Goal: Navigation & Orientation: Find specific page/section

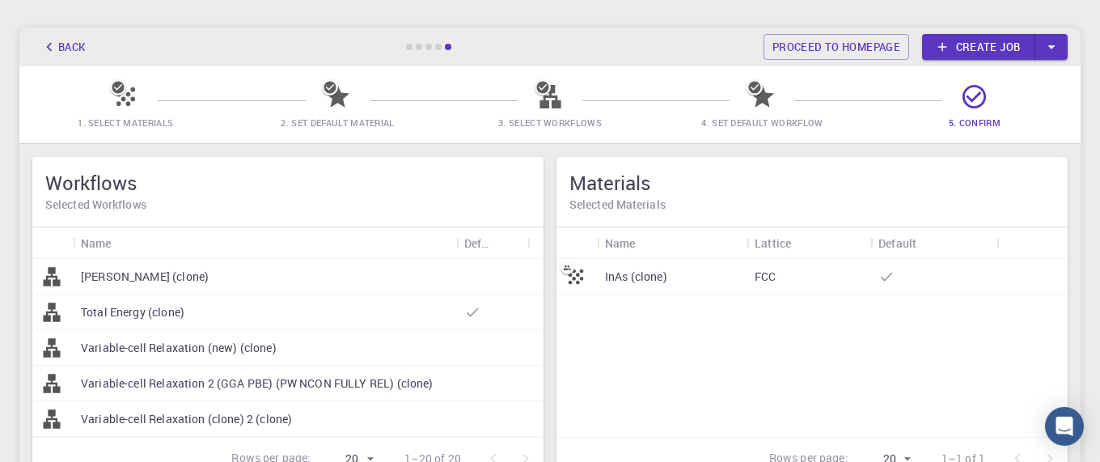
scroll to position [223, 0]
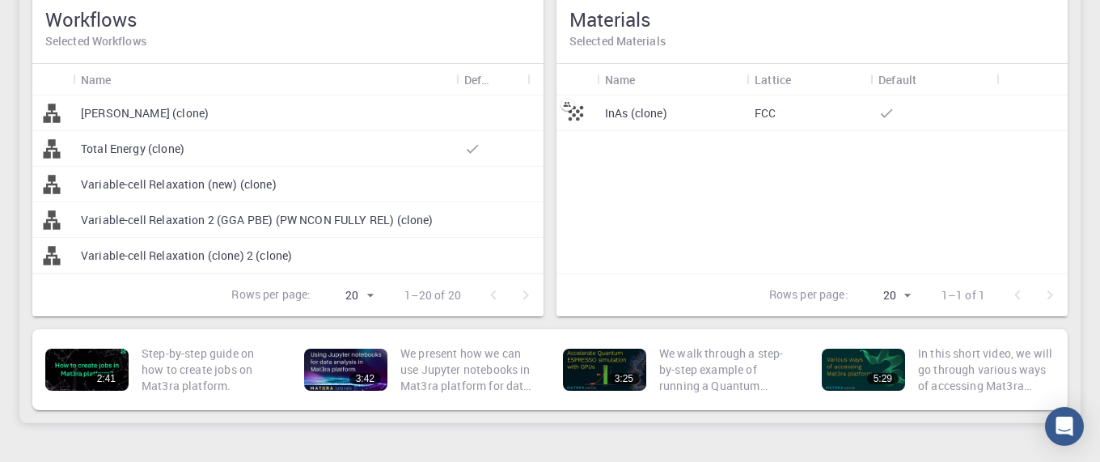
click at [681, 114] on div "InAs (clone)" at bounding box center [672, 113] width 150 height 36
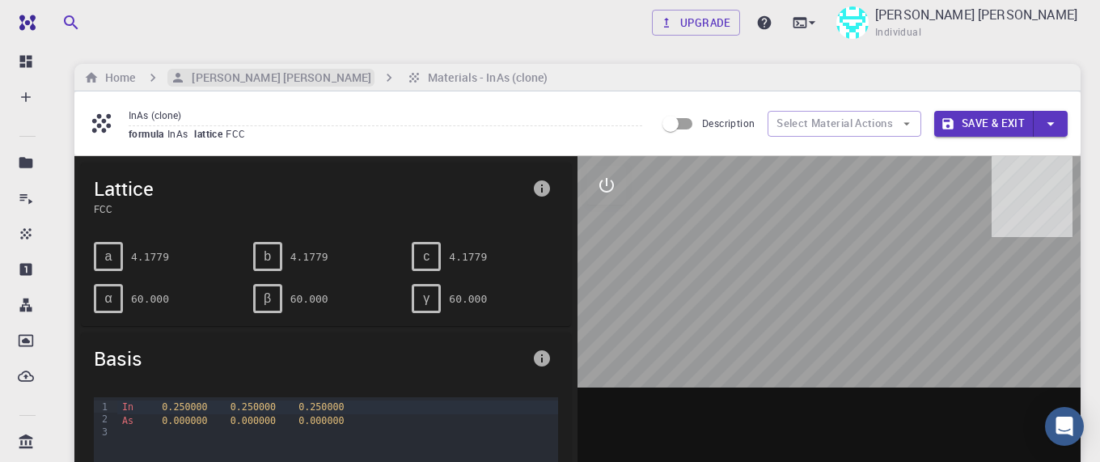
click at [248, 86] on h6 "[PERSON_NAME] [PERSON_NAME]" at bounding box center [278, 78] width 186 height 18
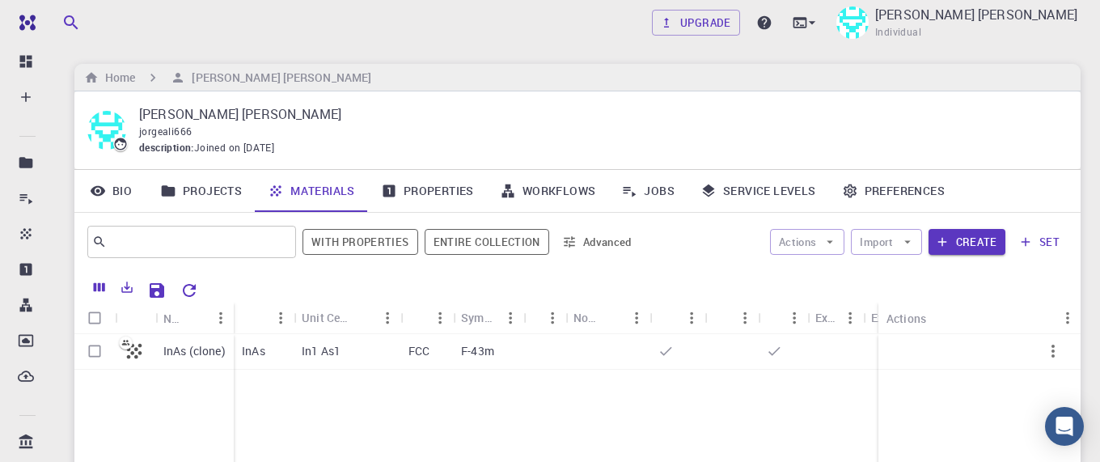
scroll to position [112, 0]
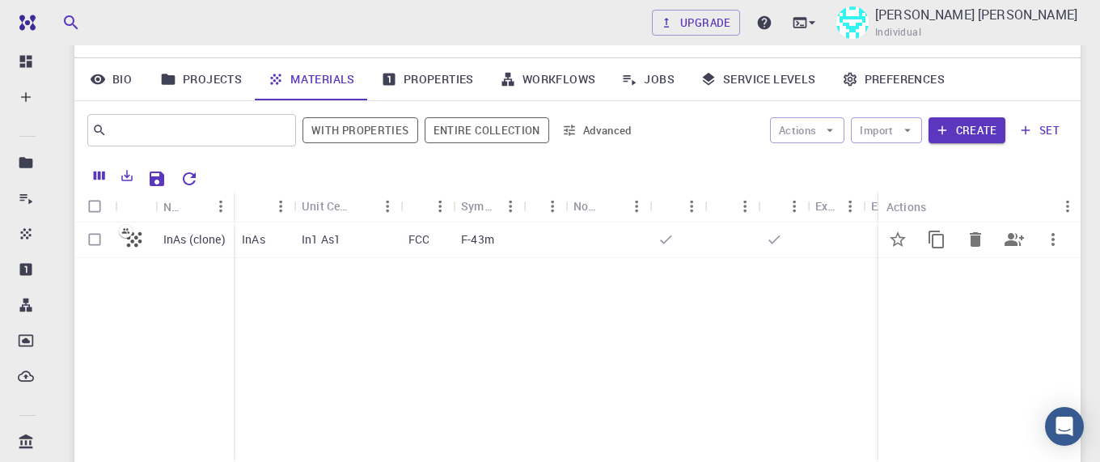
click at [117, 244] on div at bounding box center [135, 240] width 40 height 36
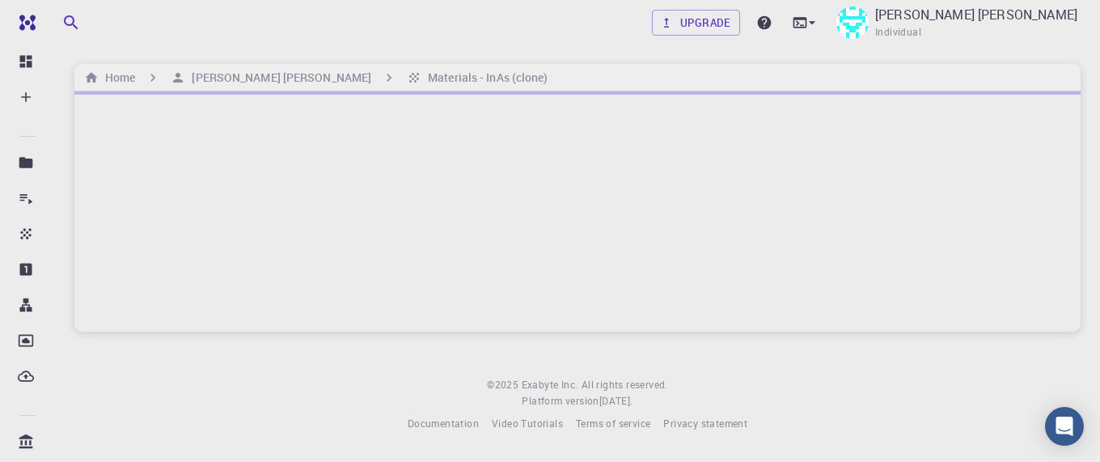
scroll to position [5, 0]
